Goal: Information Seeking & Learning: Learn about a topic

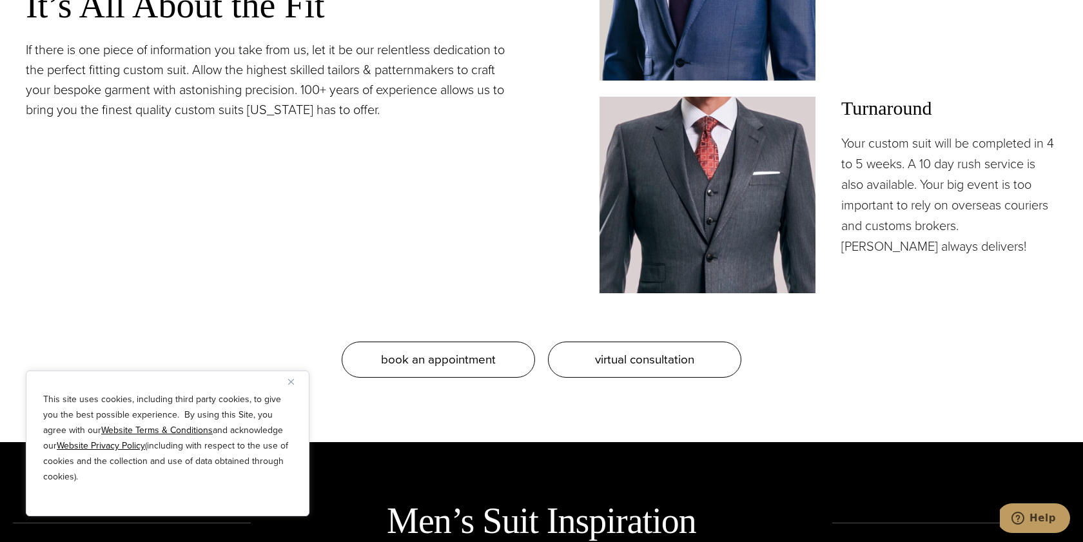
scroll to position [1311, 0]
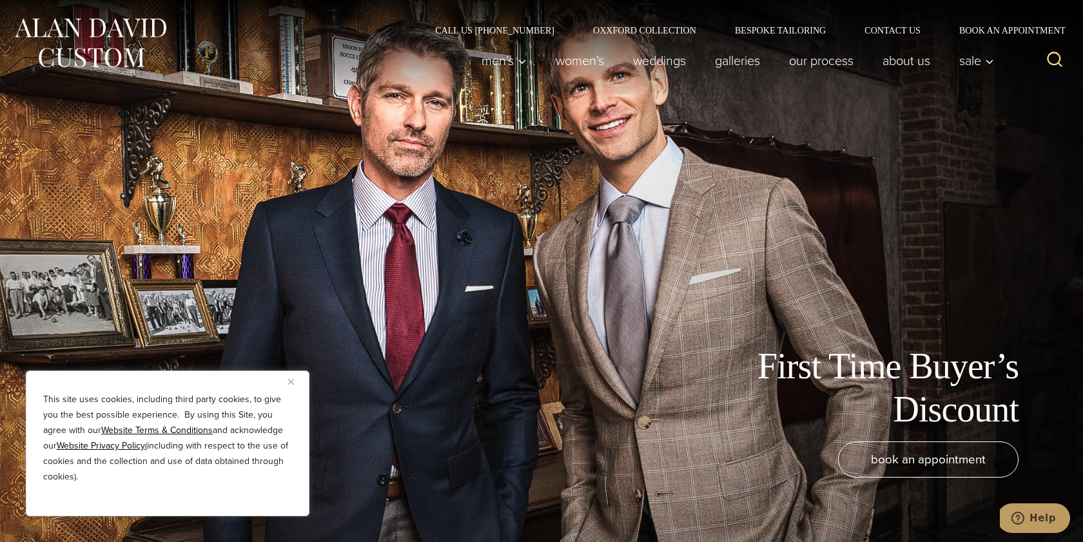
click at [295, 384] on button "Close" at bounding box center [295, 381] width 15 height 15
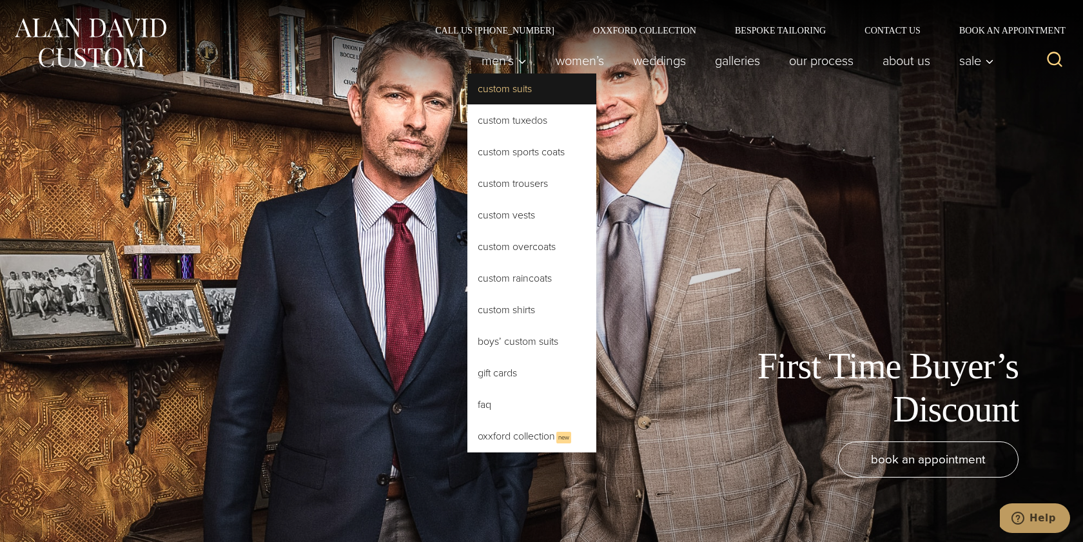
click at [513, 85] on link "Custom Suits" at bounding box center [531, 88] width 129 height 31
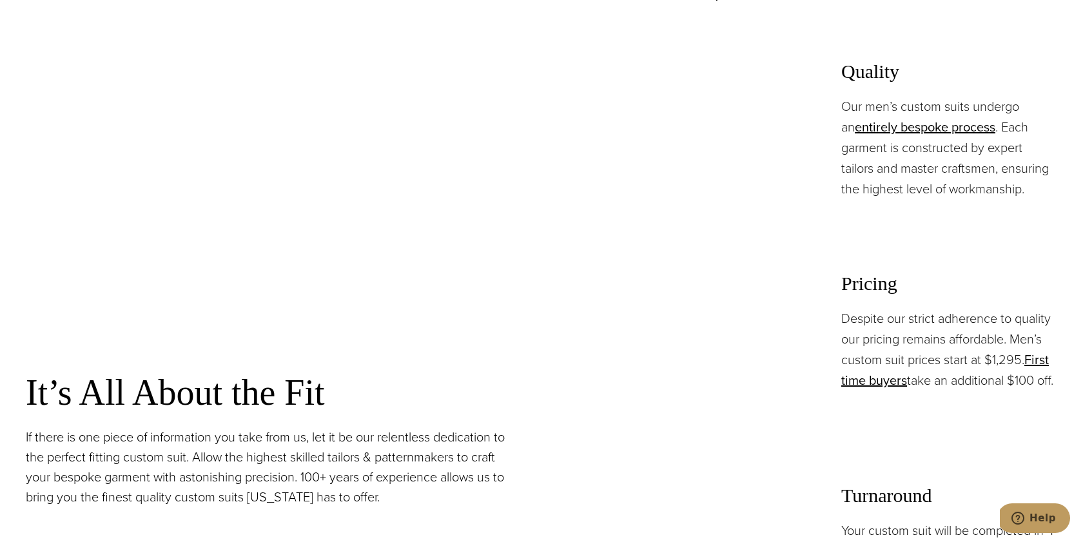
scroll to position [1144, 0]
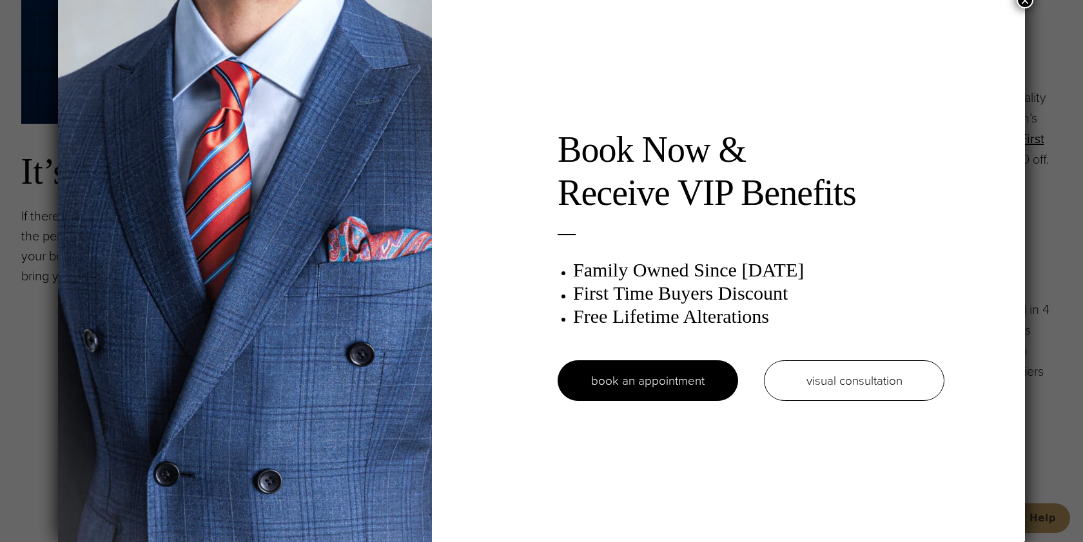
click at [1027, 6] on button "×" at bounding box center [1024, 0] width 17 height 17
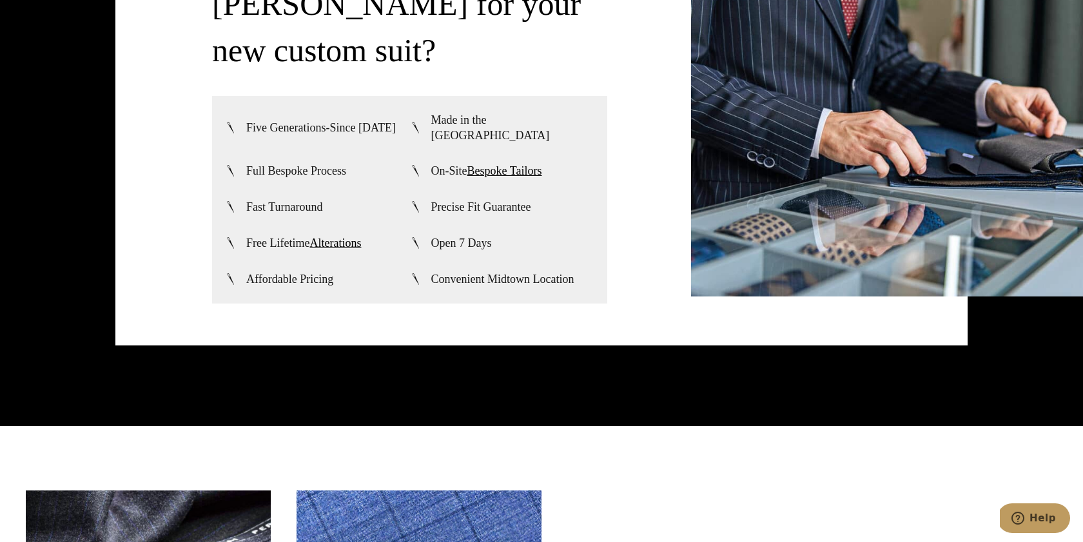
scroll to position [3435, 0]
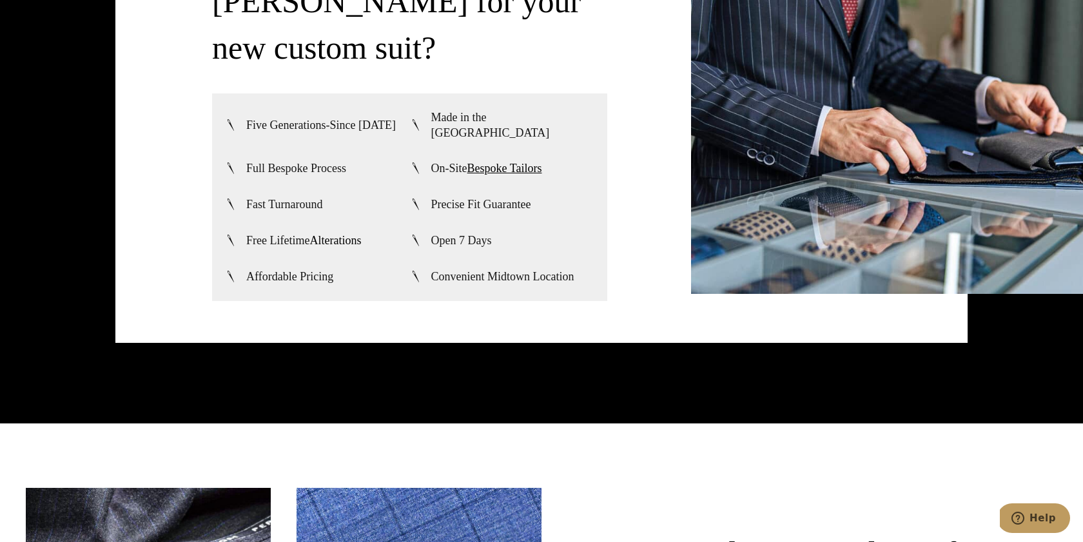
click at [345, 234] on link "Alterations" at bounding box center [335, 240] width 52 height 13
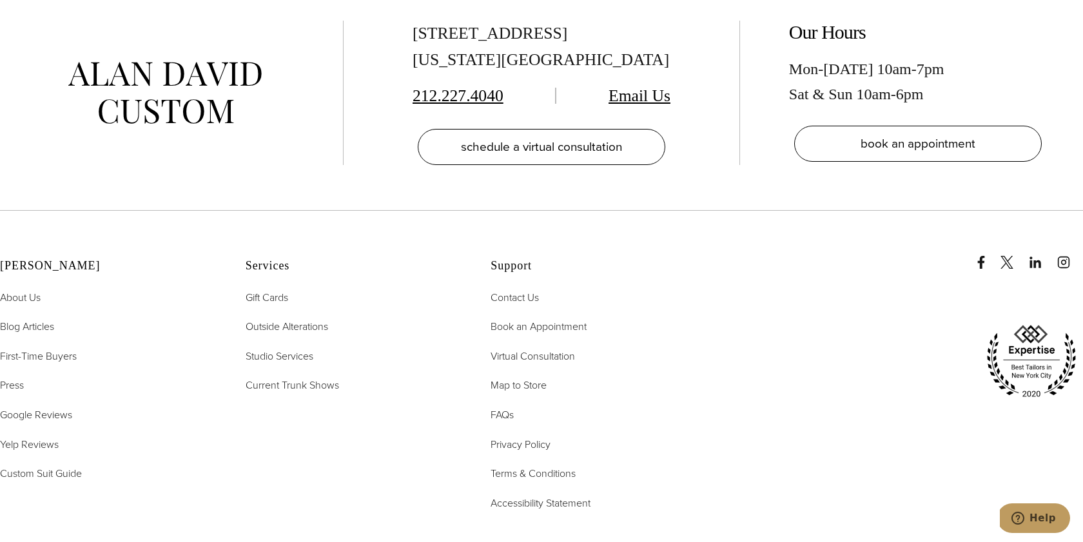
scroll to position [8022, 0]
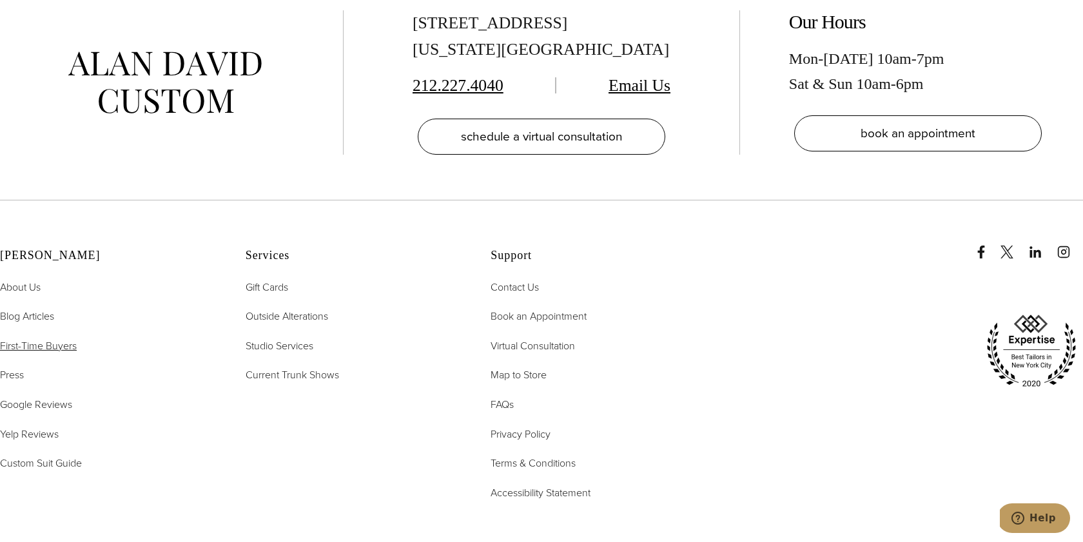
click at [51, 338] on span "First-Time Buyers" at bounding box center [38, 345] width 77 height 15
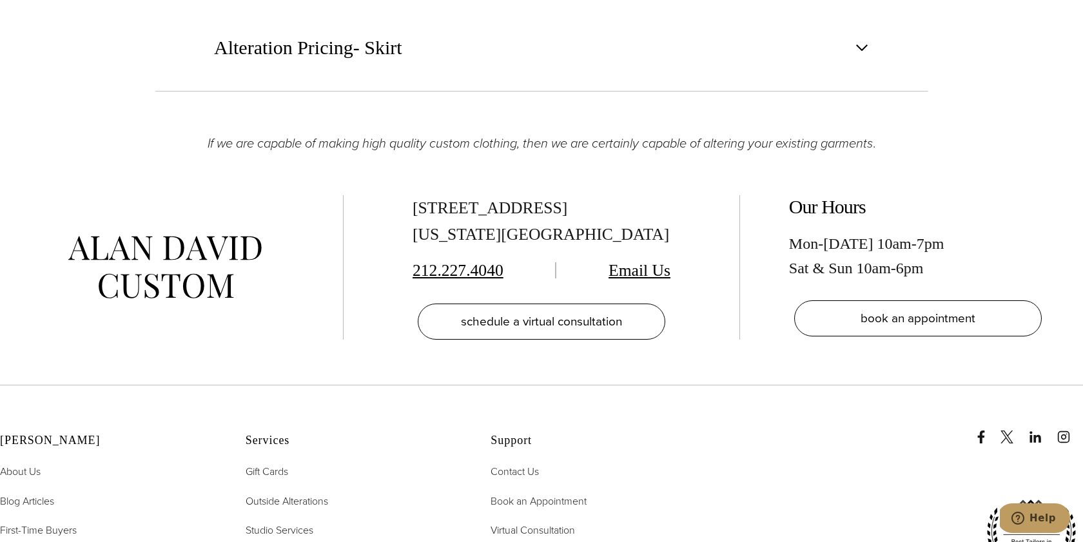
scroll to position [2198, 0]
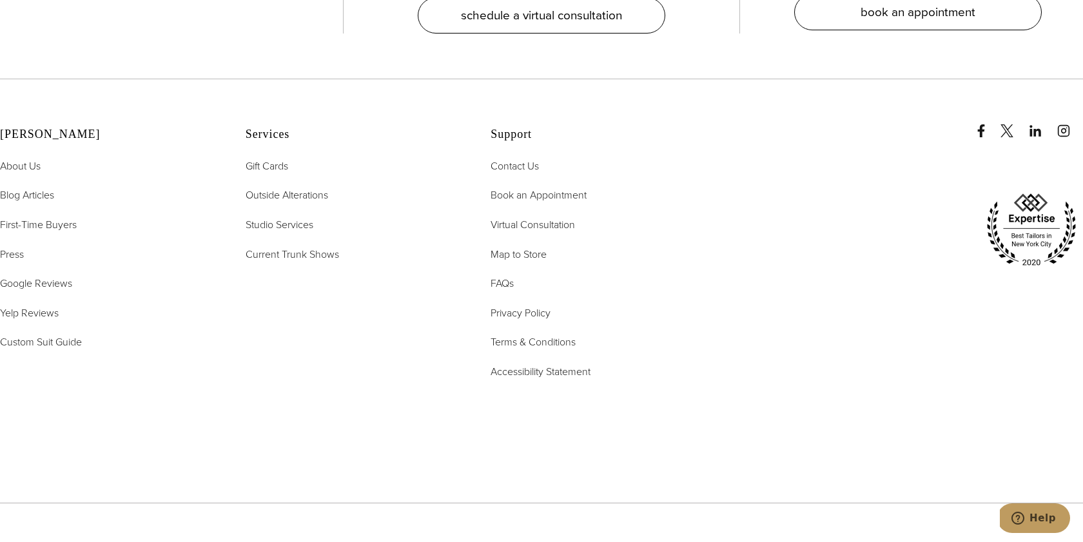
scroll to position [3023, 0]
click at [331, 247] on span "Current Trunk Shows" at bounding box center [292, 254] width 93 height 15
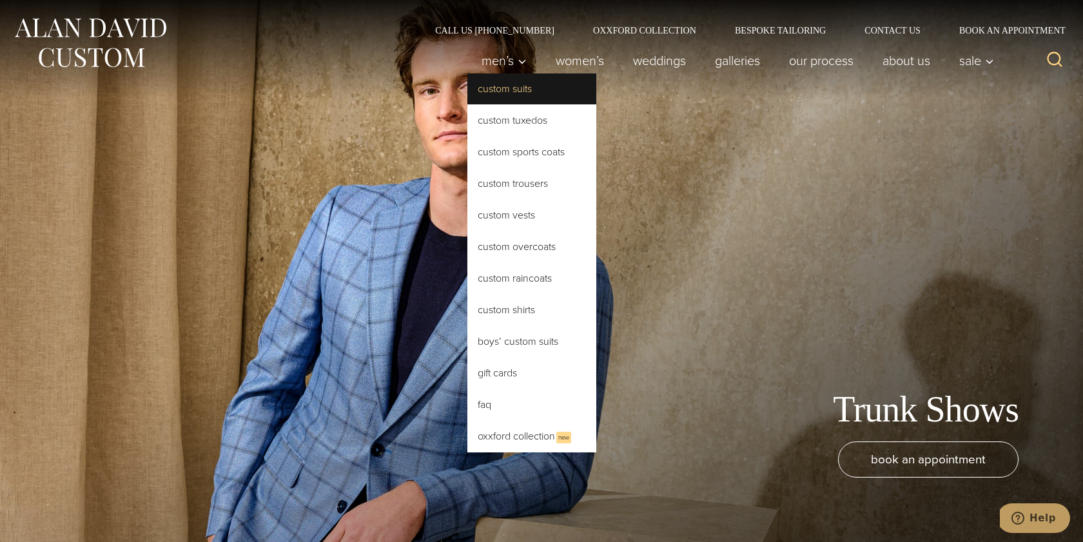
click at [502, 87] on link "Custom Suits" at bounding box center [531, 88] width 129 height 31
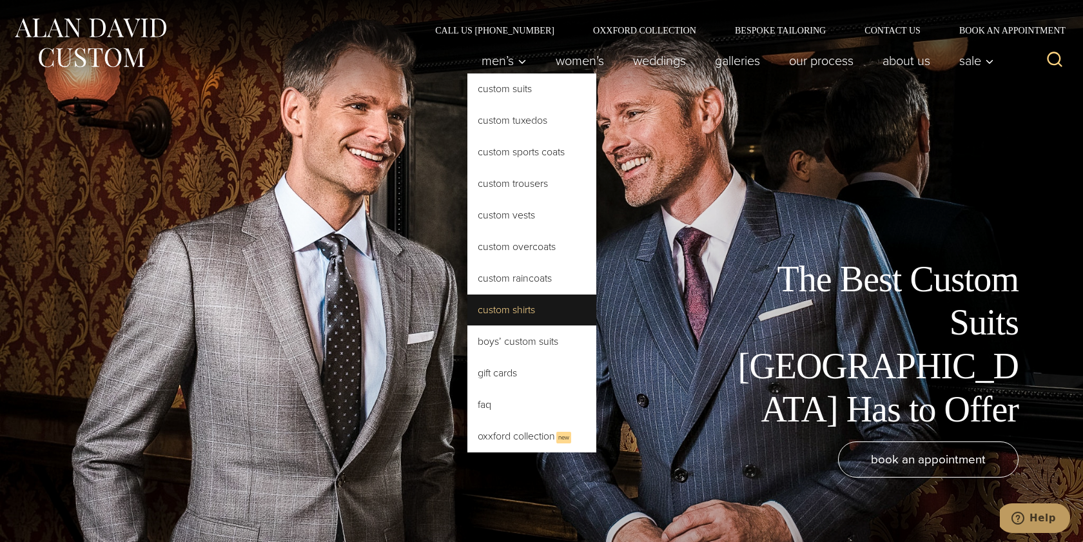
click at [524, 300] on link "Custom Shirts" at bounding box center [531, 310] width 129 height 31
